Goal: Task Accomplishment & Management: Manage account settings

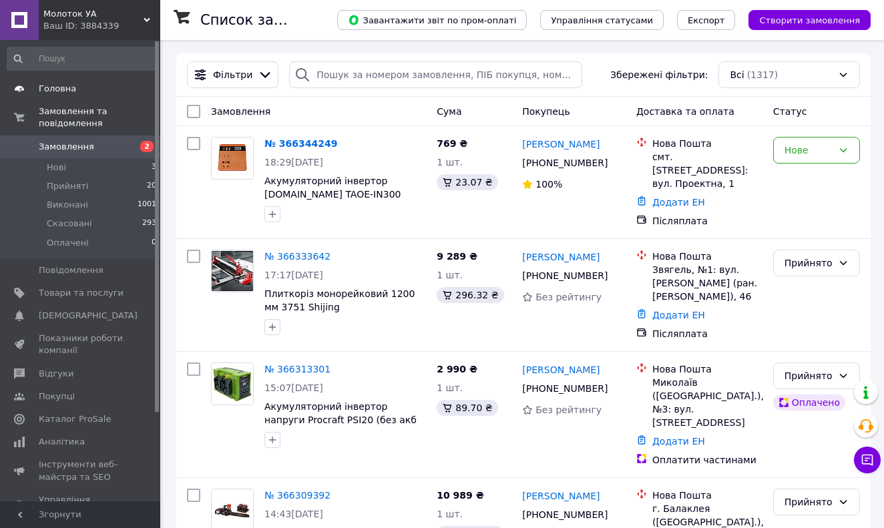
click at [77, 89] on span "Головна" at bounding box center [81, 89] width 85 height 12
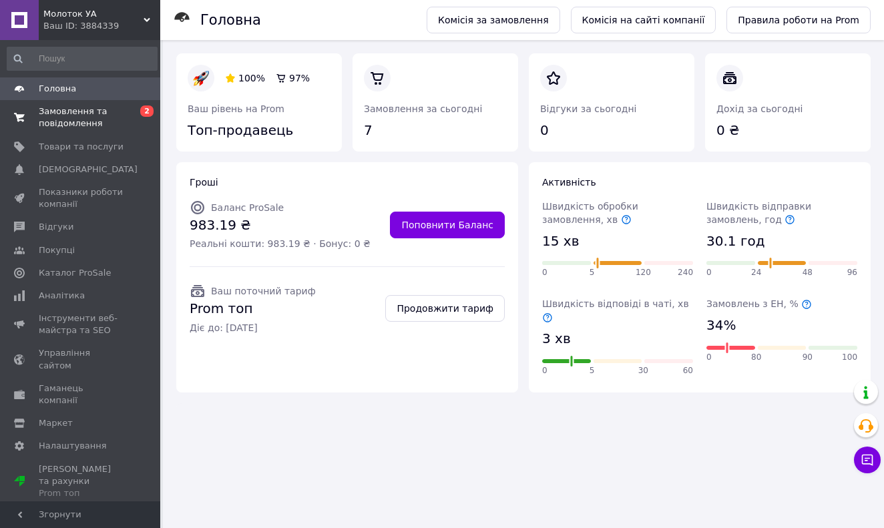
click at [77, 101] on link "Замовлення та повідомлення 0 2" at bounding box center [82, 117] width 164 height 35
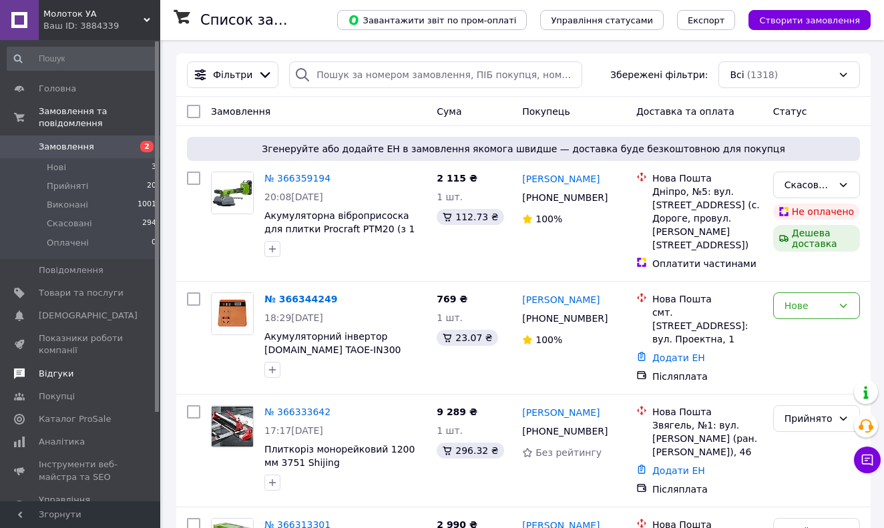
click at [62, 368] on span "Відгуки" at bounding box center [56, 374] width 35 height 12
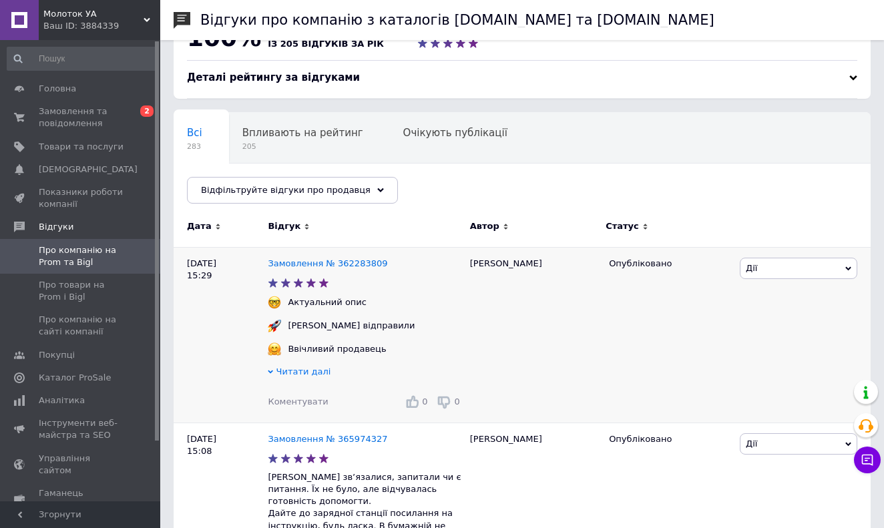
scroll to position [42, 0]
click at [302, 375] on span "Читати далі" at bounding box center [304, 370] width 55 height 10
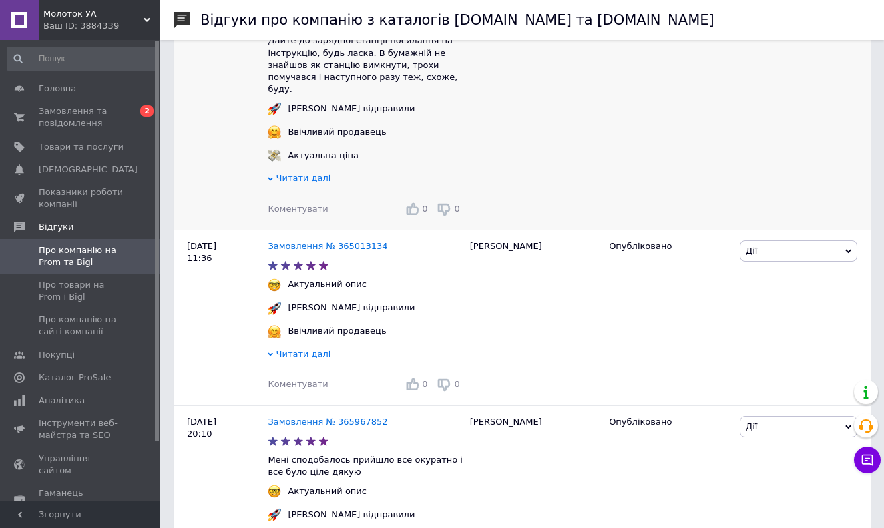
scroll to position [584, 0]
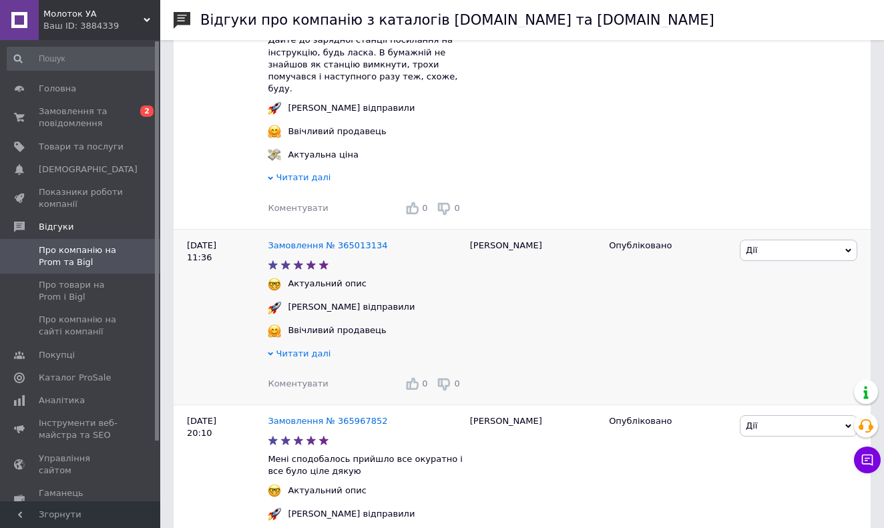
click at [277, 349] on span "Читати далі" at bounding box center [304, 354] width 55 height 10
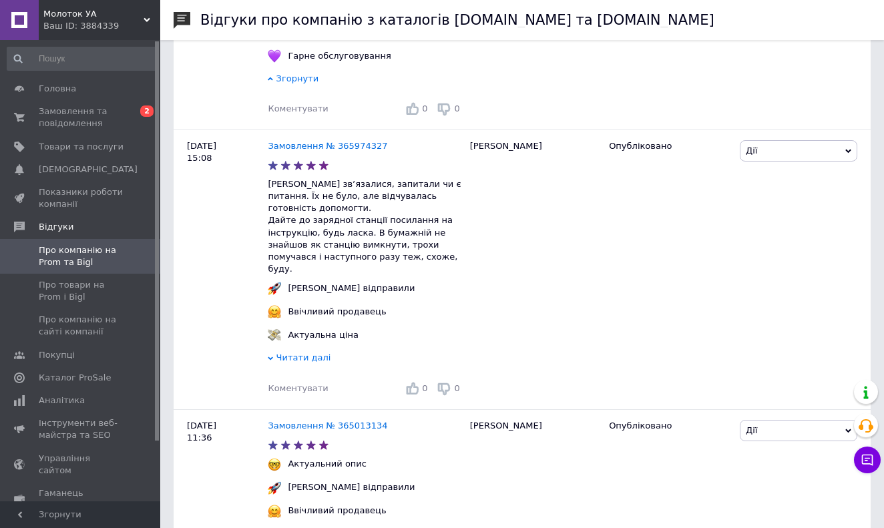
scroll to position [103, 0]
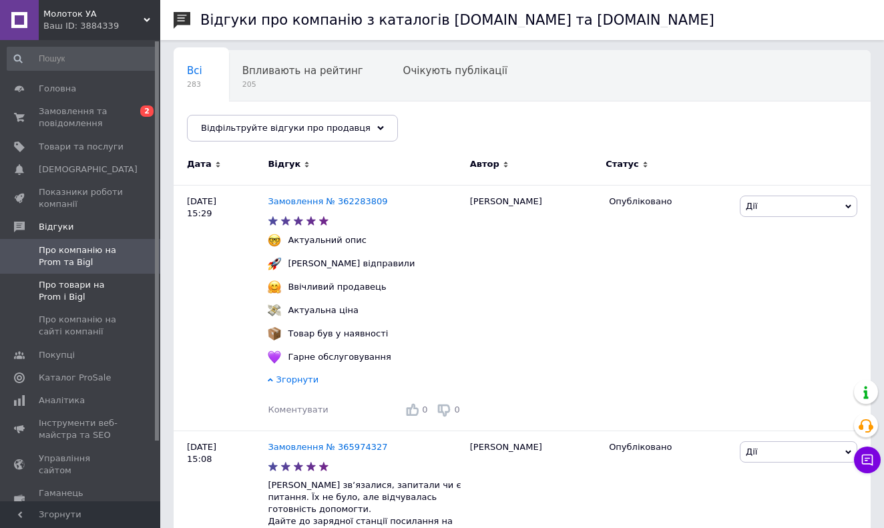
click at [100, 286] on span "Про товари на Prom і Bigl" at bounding box center [81, 291] width 85 height 24
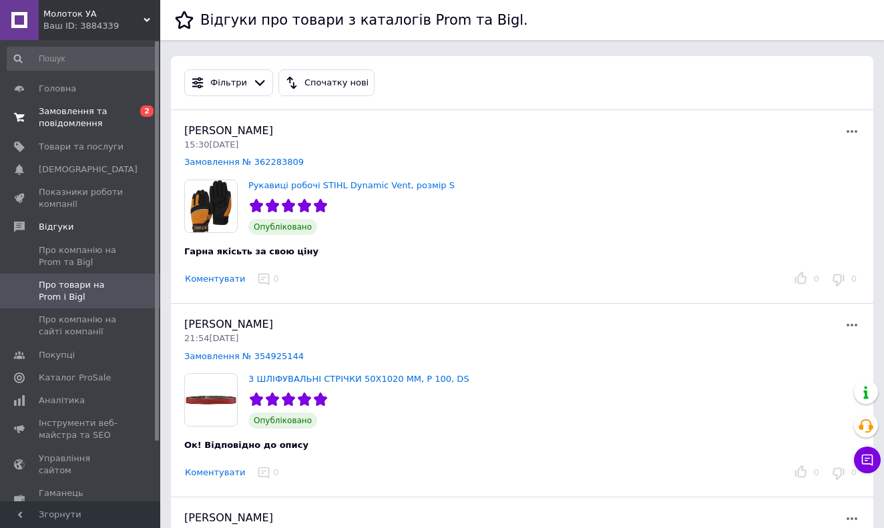
click at [90, 113] on span "Замовлення та повідомлення" at bounding box center [81, 118] width 85 height 24
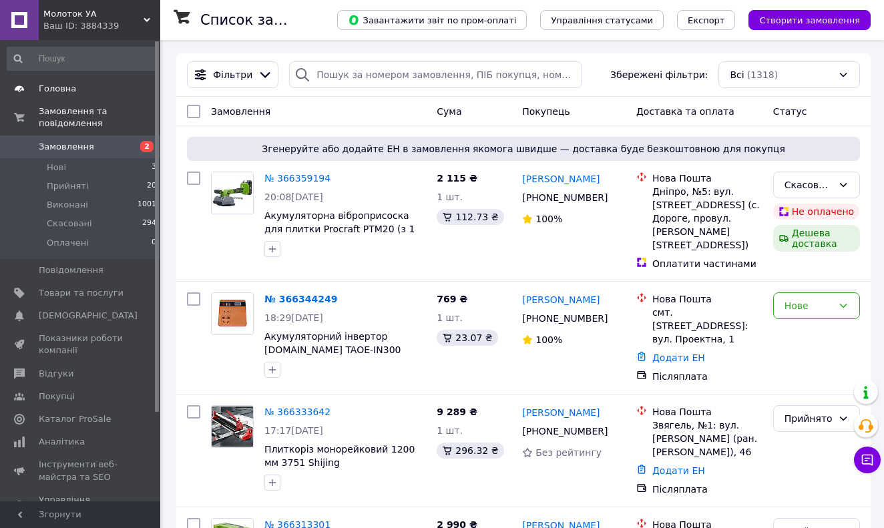
click at [70, 87] on span "Головна" at bounding box center [57, 89] width 37 height 12
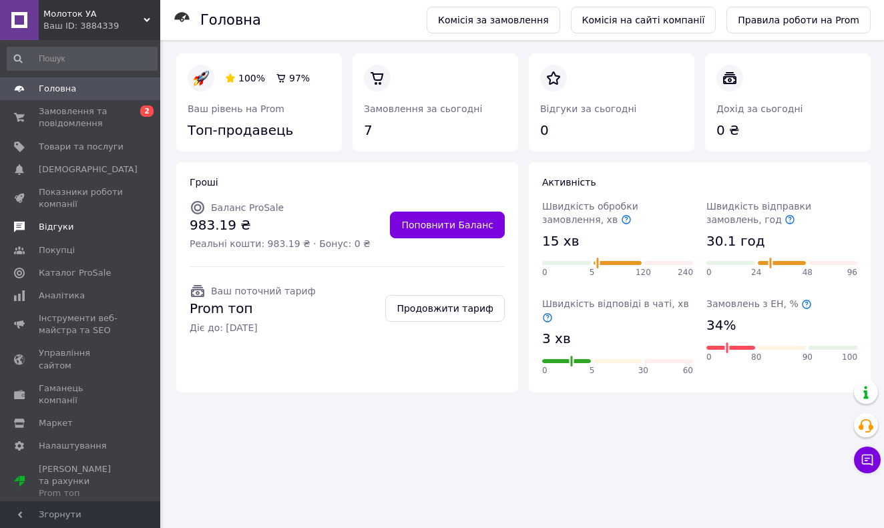
click at [61, 228] on span "Відгуки" at bounding box center [56, 227] width 35 height 12
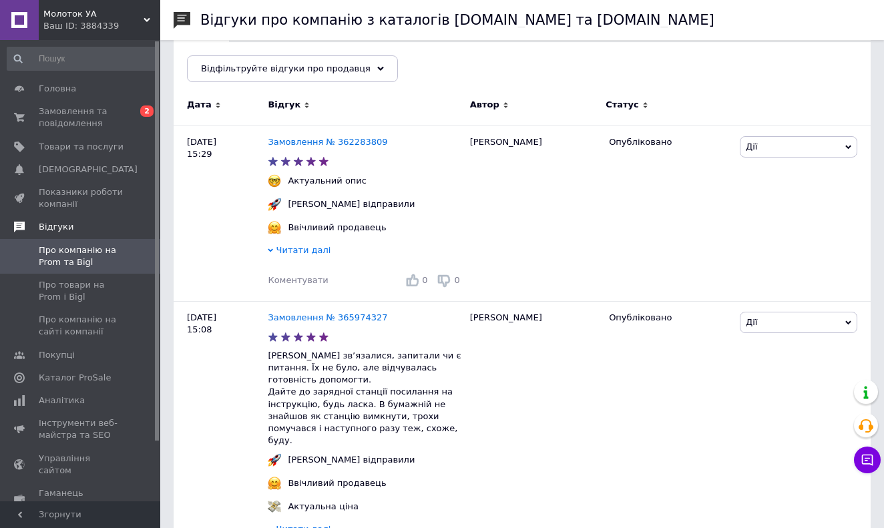
scroll to position [1, 0]
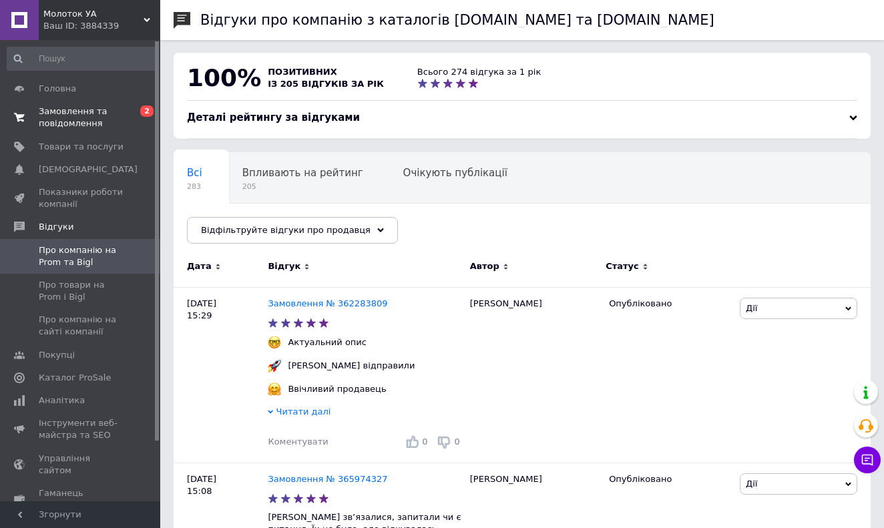
click at [69, 116] on span "Замовлення та повідомлення" at bounding box center [81, 118] width 85 height 24
